Goal: Use online tool/utility: Use online tool/utility

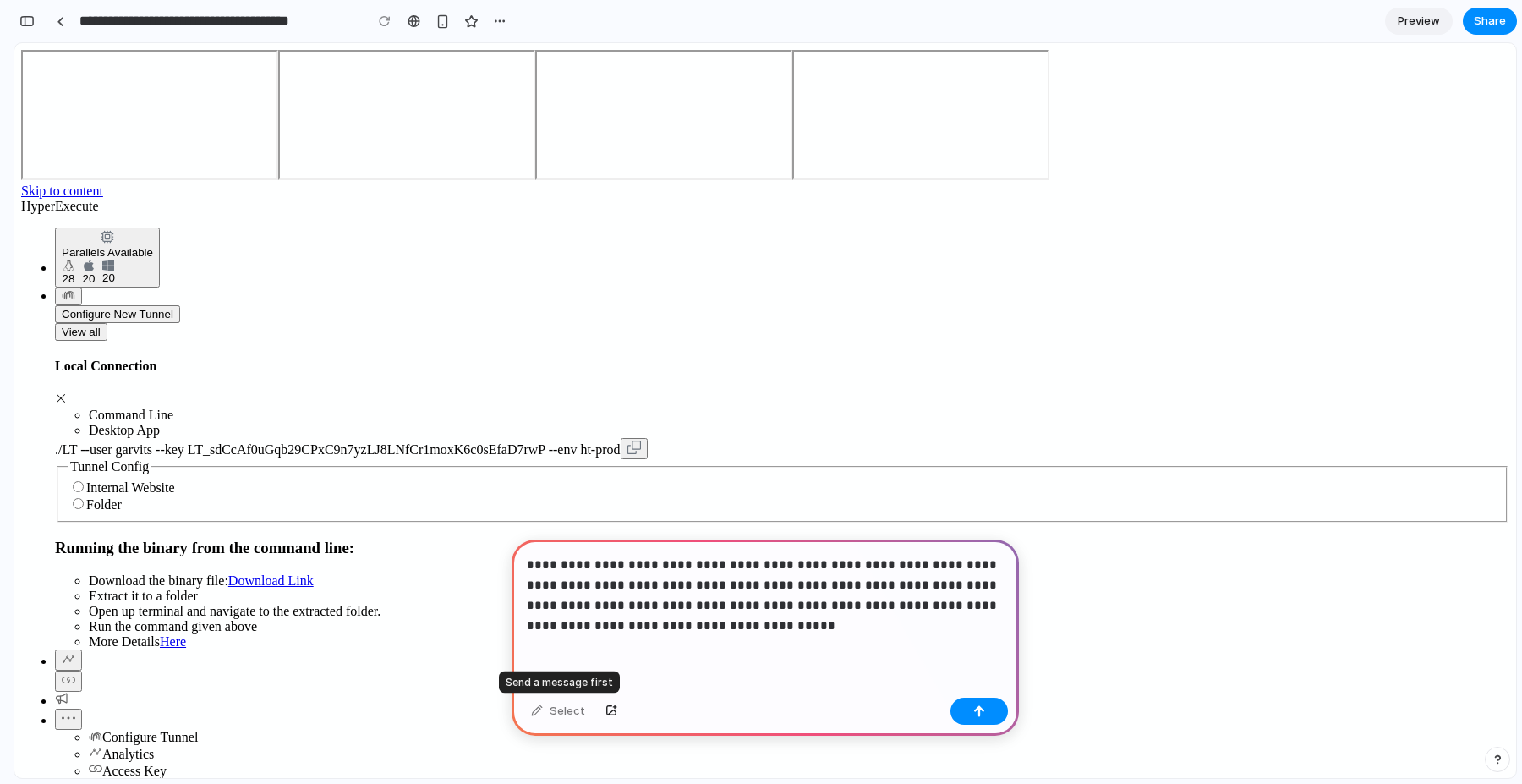
click at [539, 711] on div "Select" at bounding box center [557, 711] width 71 height 27
click at [976, 704] on button "button" at bounding box center [978, 711] width 57 height 27
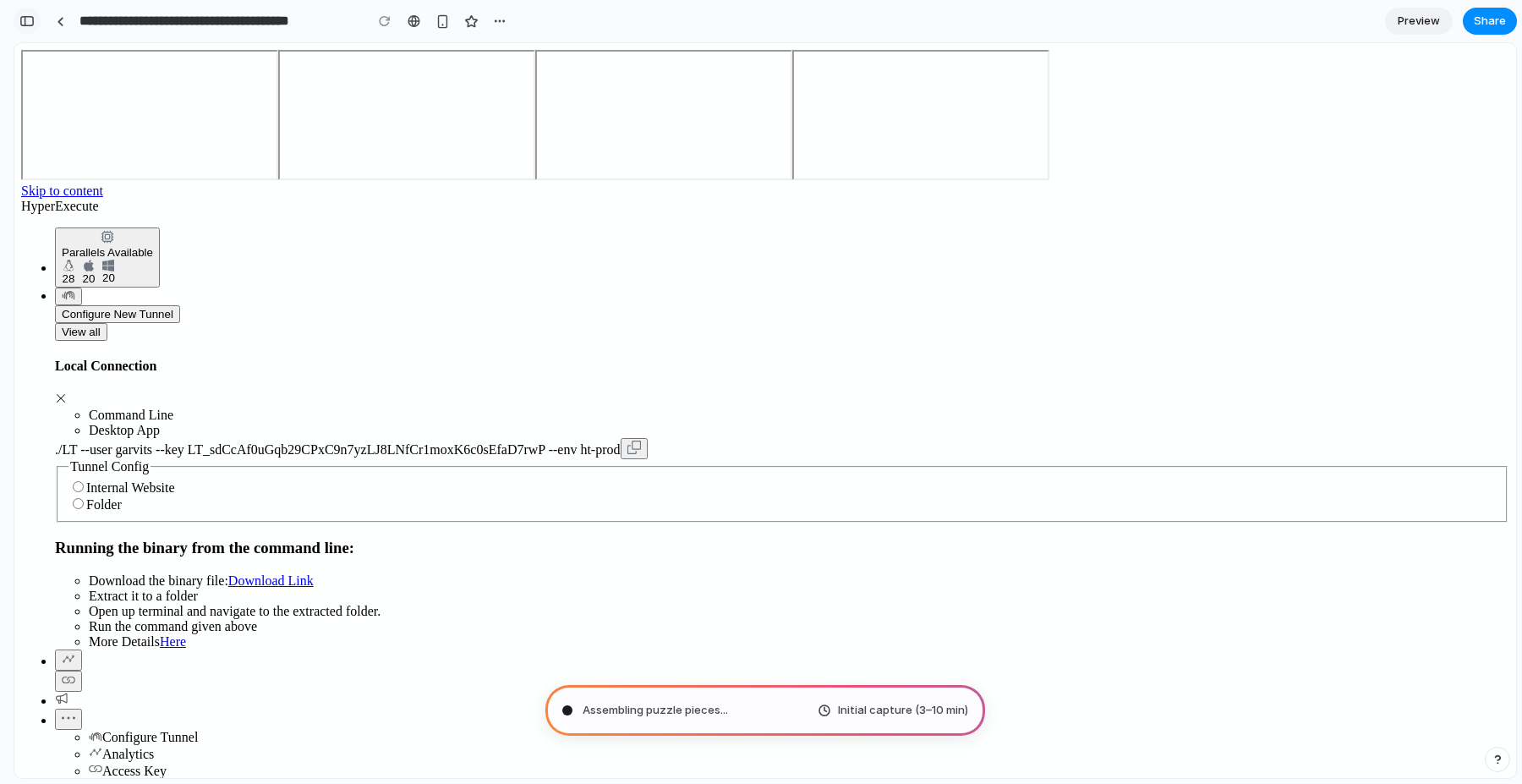
click at [23, 25] on div "button" at bounding box center [27, 21] width 16 height 12
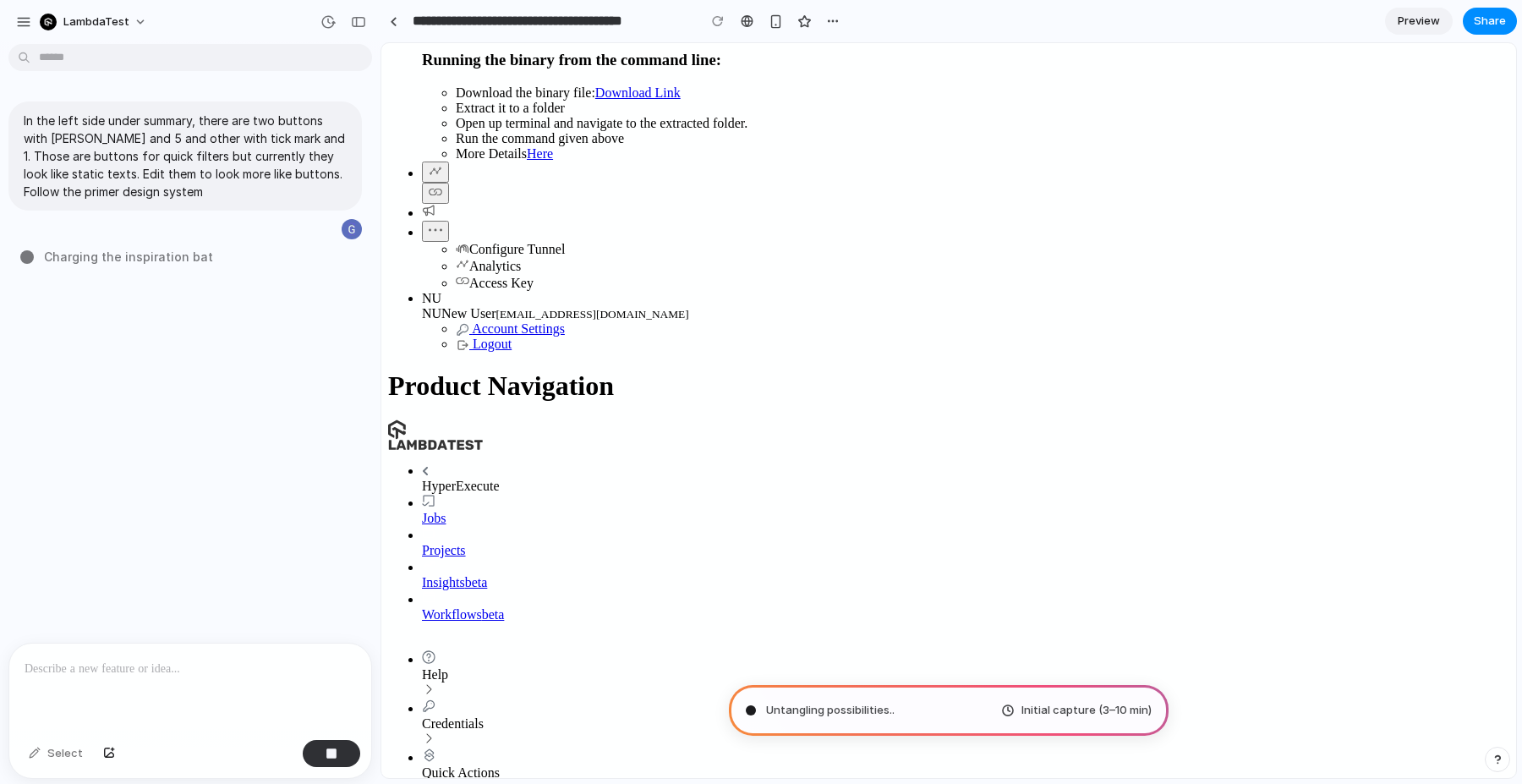
scroll to position [507, 0]
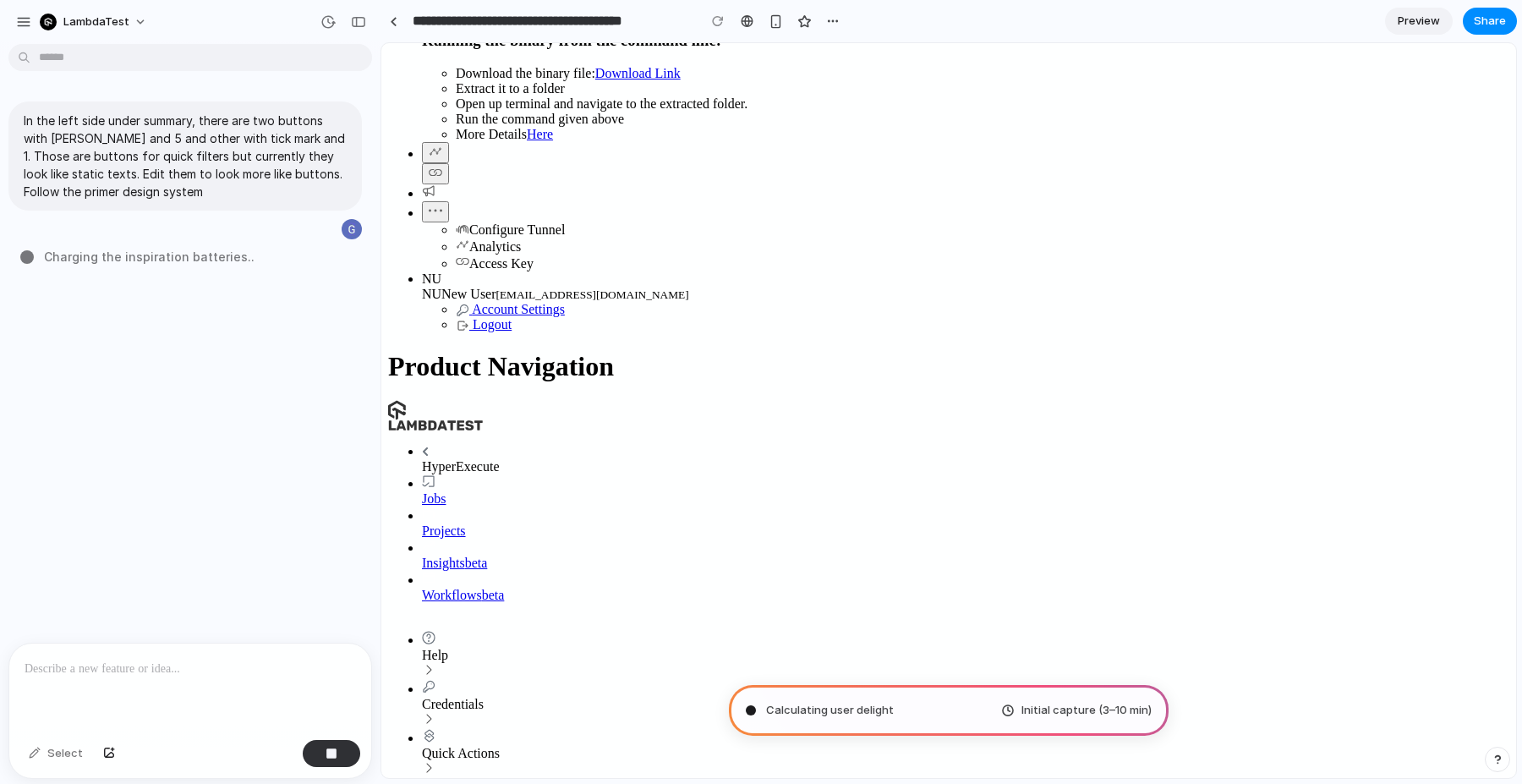
type input "**********"
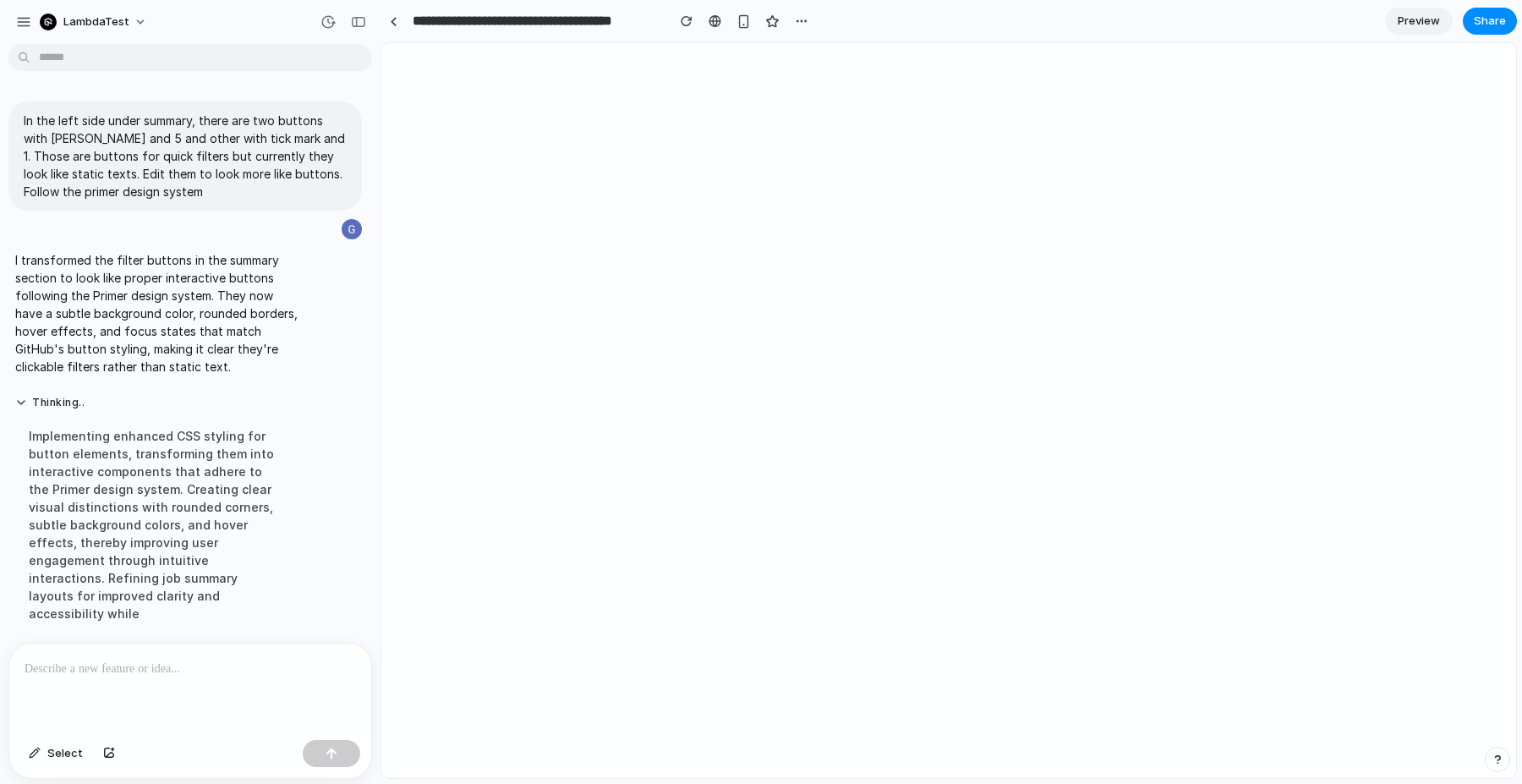
scroll to position [0, 0]
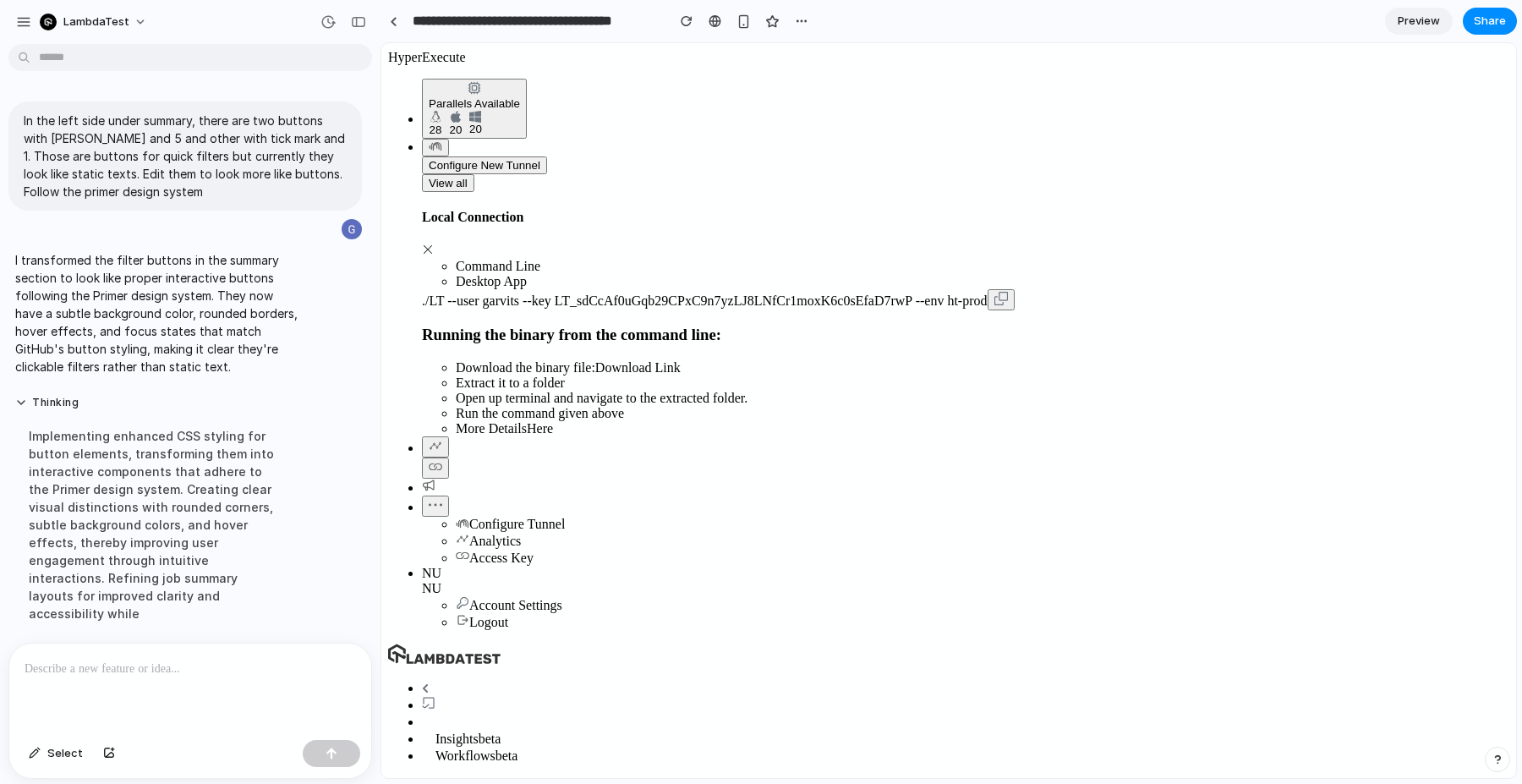
click at [49, 757] on span "Select" at bounding box center [65, 752] width 36 height 16
click at [495, 372] on div at bounding box center [949, 410] width 1134 height 734
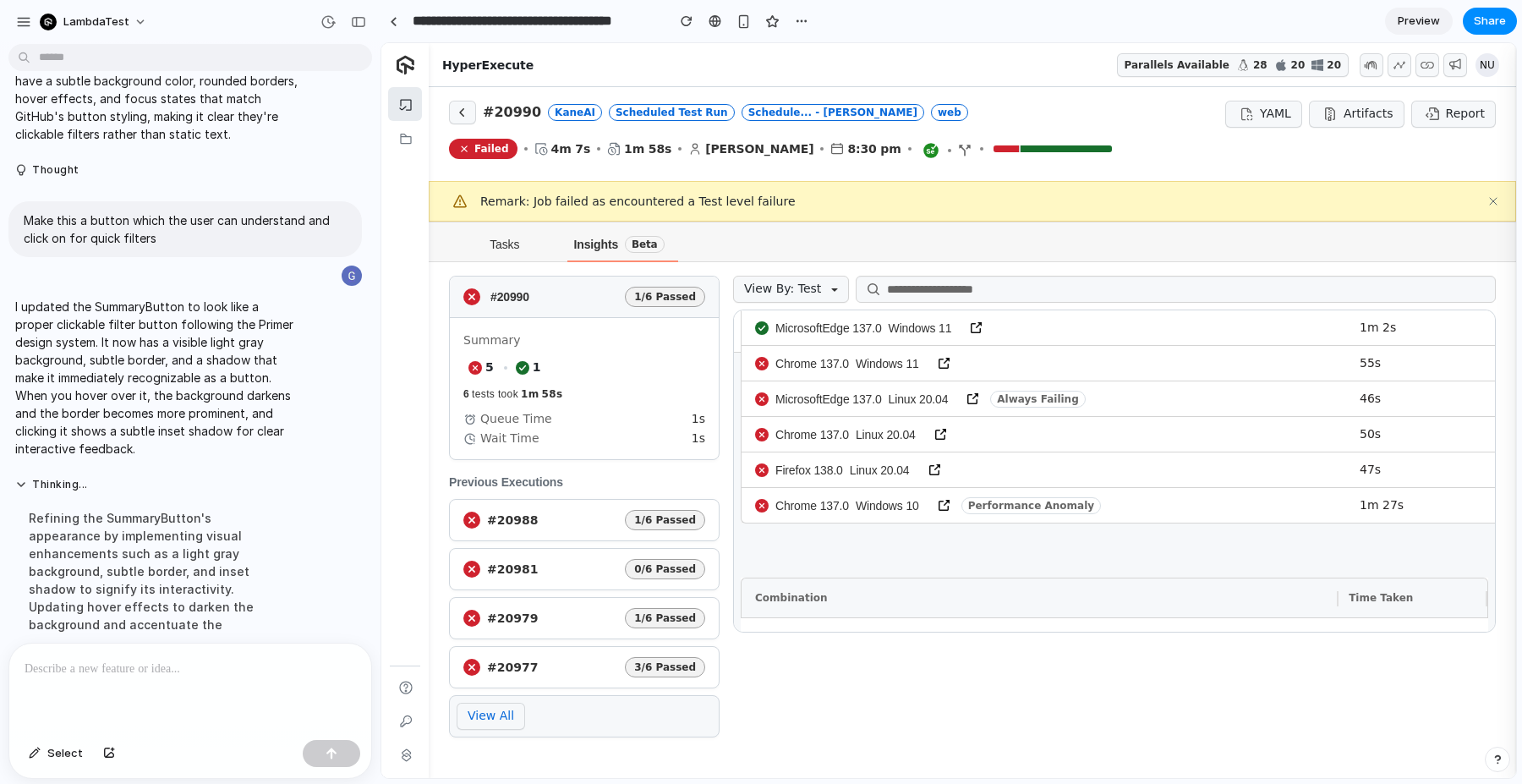
scroll to position [23, 0]
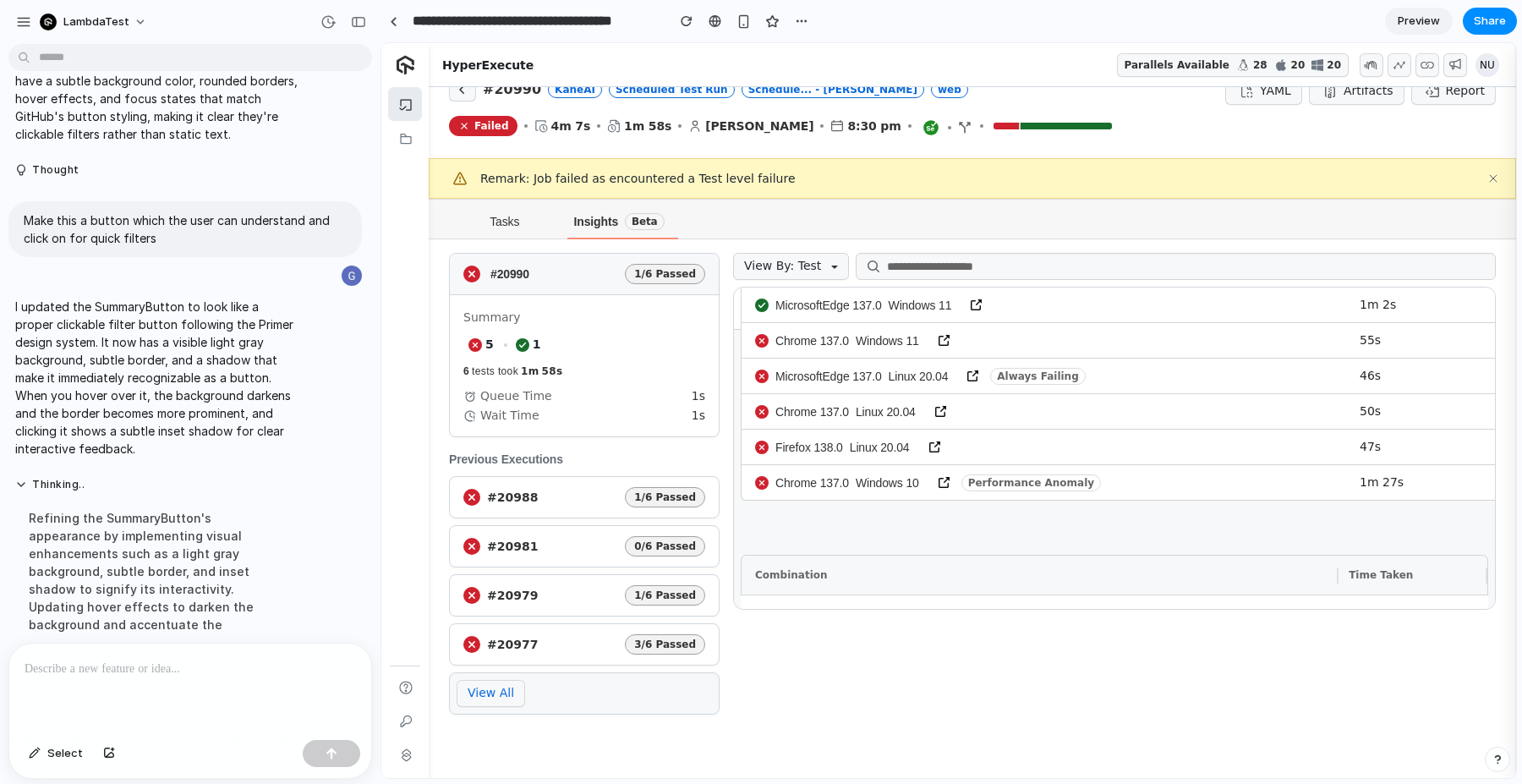
click at [197, 668] on p at bounding box center [190, 668] width 332 height 20
